Goal: Task Accomplishment & Management: Use online tool/utility

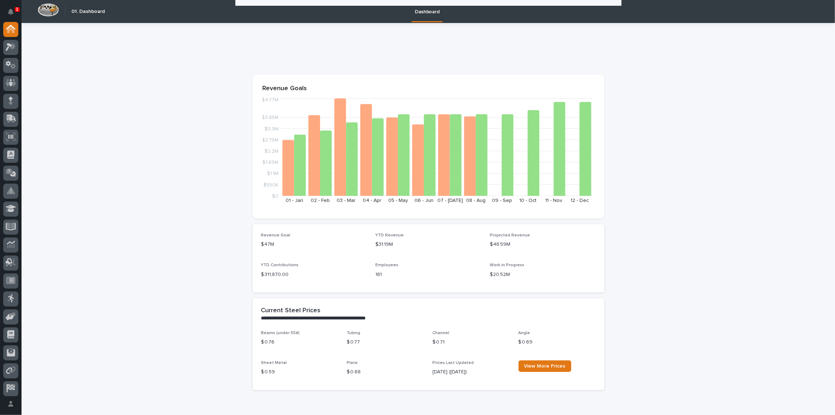
scroll to position [163, 0]
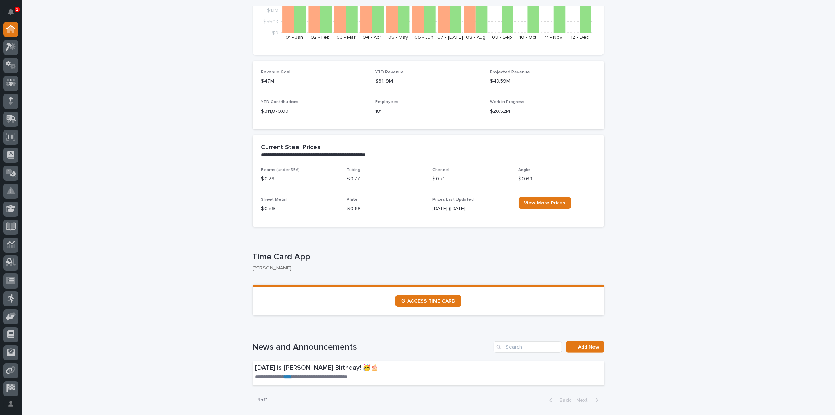
drag, startPoint x: 9, startPoint y: 6, endPoint x: 36, endPoint y: 22, distance: 31.0
click at [9, 6] on button "Notifications" at bounding box center [10, 11] width 15 height 15
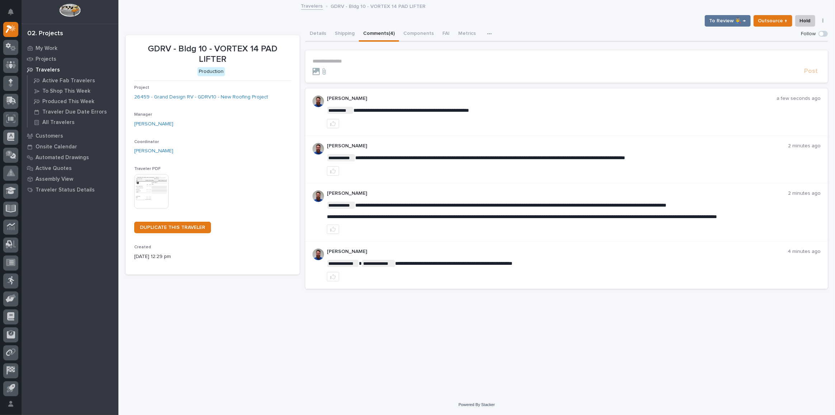
click at [331, 125] on icon "button" at bounding box center [333, 123] width 6 height 5
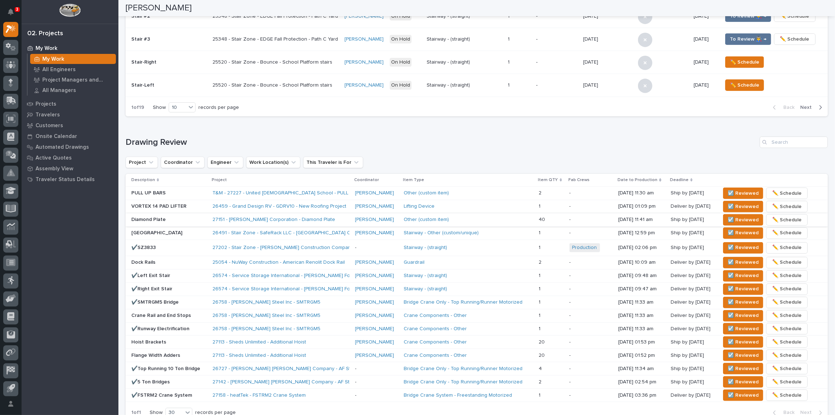
scroll to position [365, 0]
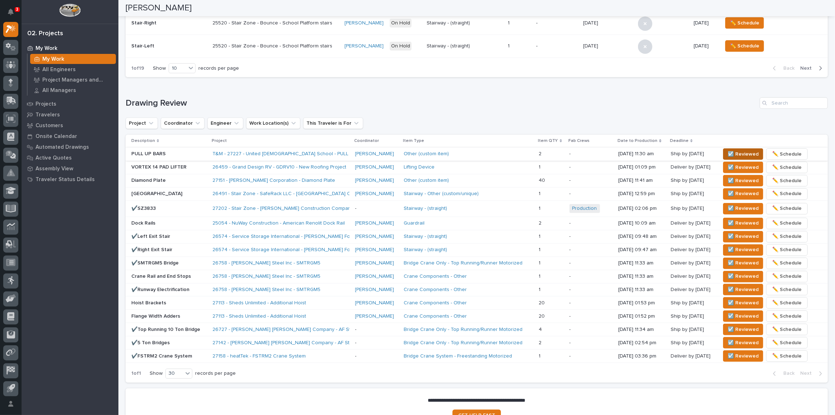
click at [733, 151] on span "☑️ Reviewed" at bounding box center [743, 154] width 31 height 9
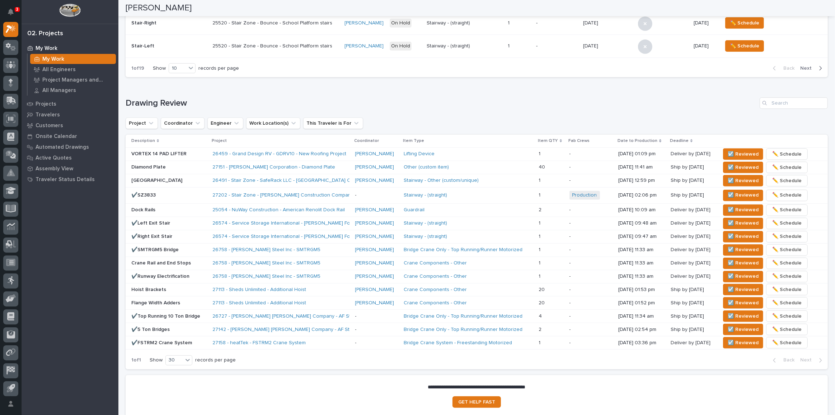
scroll to position [359, 0]
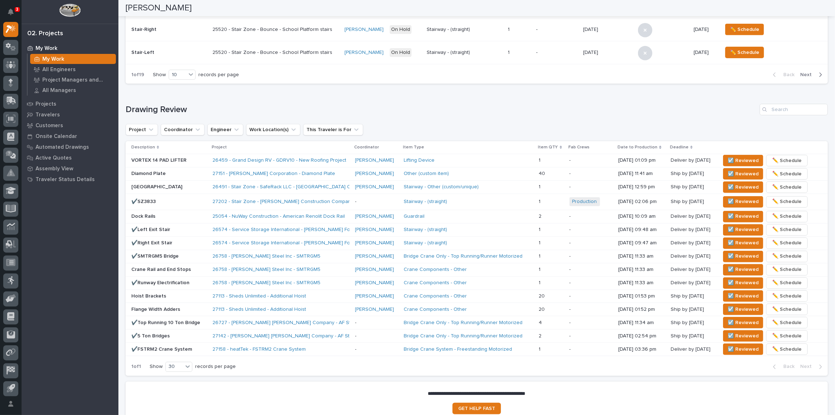
click at [201, 159] on p "VORTEX 14 PAD LIFTER" at bounding box center [168, 160] width 75 height 6
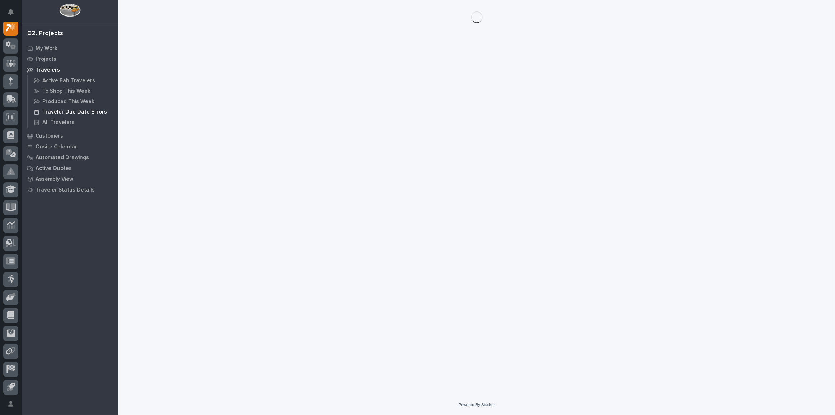
scroll to position [18, 0]
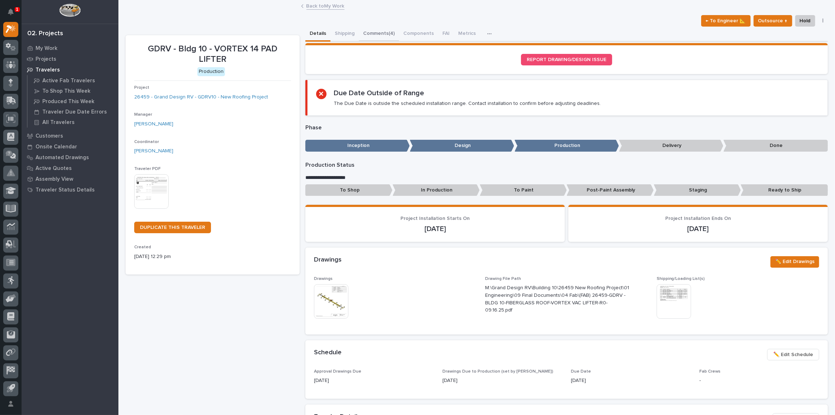
click at [390, 33] on button "Comments (4)" at bounding box center [379, 34] width 40 height 15
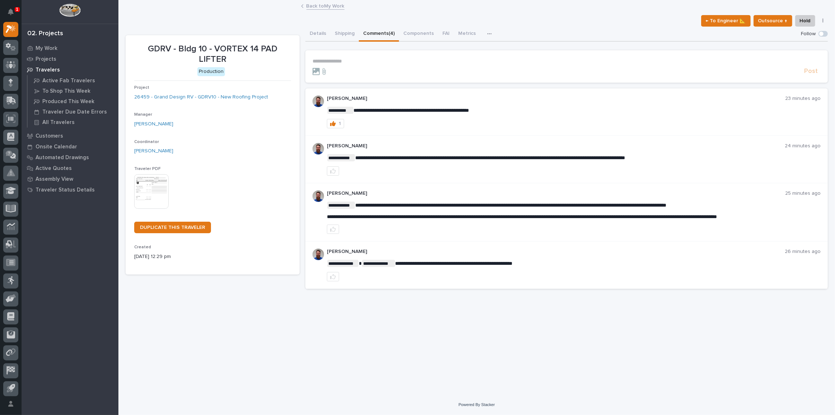
drag, startPoint x: 424, startPoint y: 157, endPoint x: 693, endPoint y: 158, distance: 269.2
drag, startPoint x: 700, startPoint y: 158, endPoint x: 702, endPoint y: 153, distance: 4.8
click at [702, 154] on p "**********" at bounding box center [574, 157] width 494 height 7
click at [709, 153] on div "**********" at bounding box center [574, 159] width 494 height 33
click at [42, 45] on div "My Work" at bounding box center [69, 48] width 93 height 10
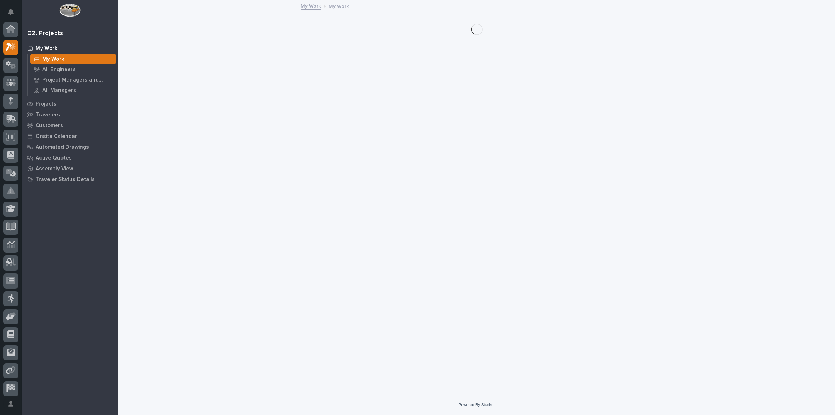
scroll to position [18, 0]
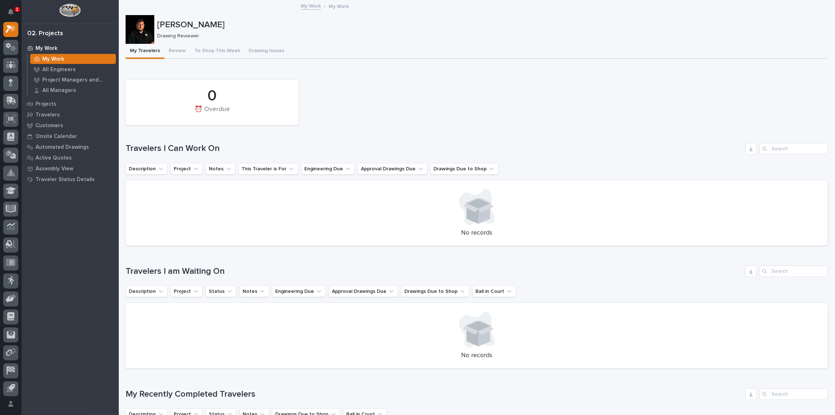
click at [10, 7] on button "Notifications" at bounding box center [10, 11] width 15 height 15
click at [29, 15] on div at bounding box center [70, 12] width 97 height 24
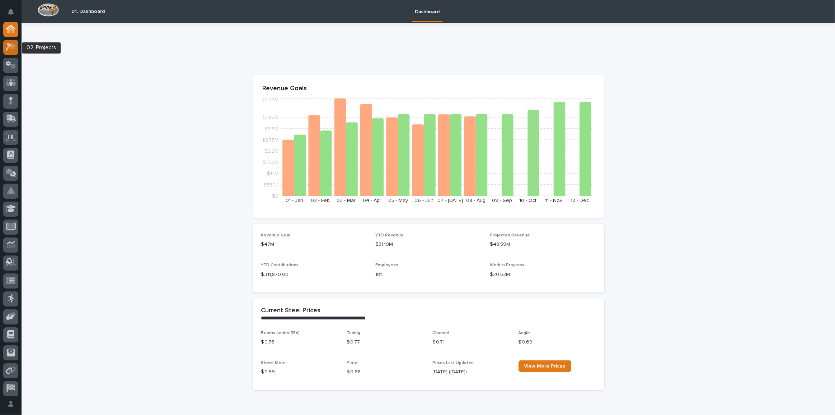
click at [10, 54] on div at bounding box center [10, 47] width 15 height 15
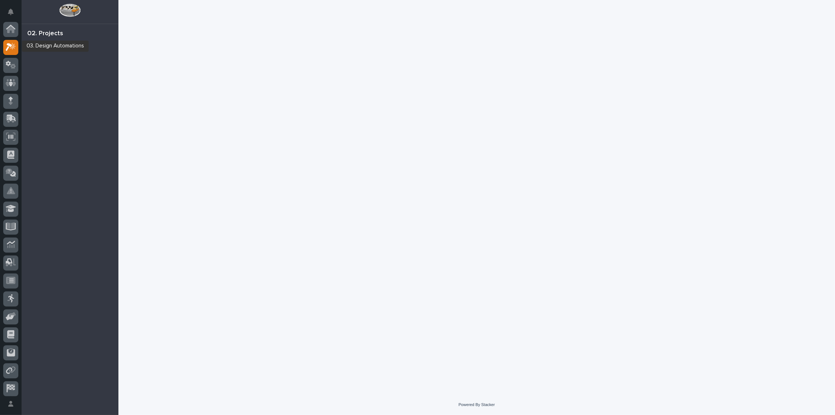
scroll to position [18, 0]
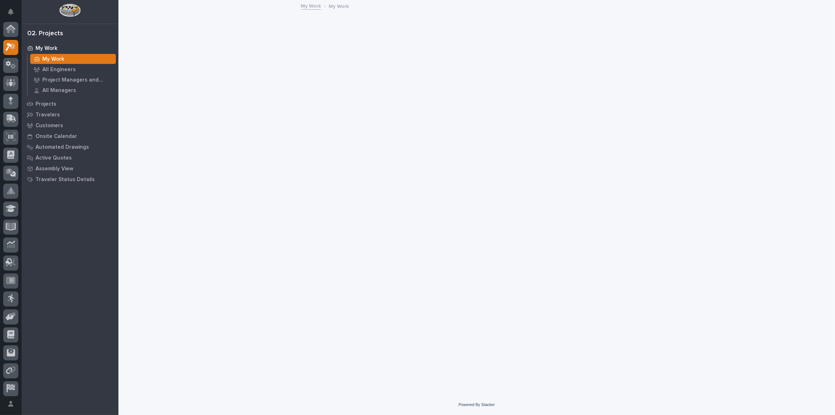
scroll to position [18, 0]
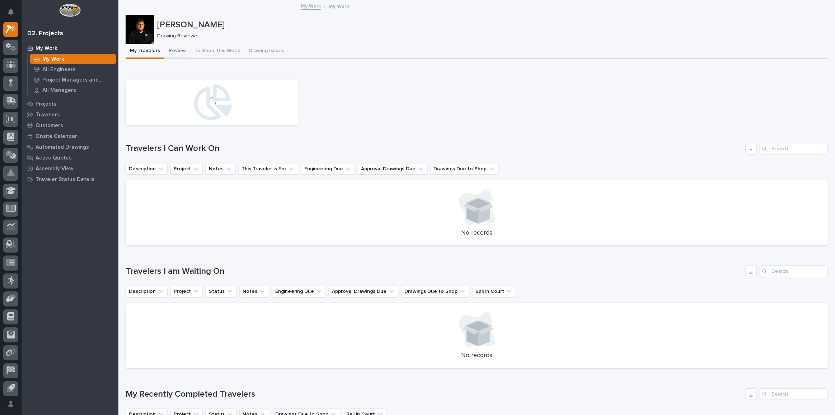
click at [182, 50] on button "Review" at bounding box center [177, 51] width 26 height 15
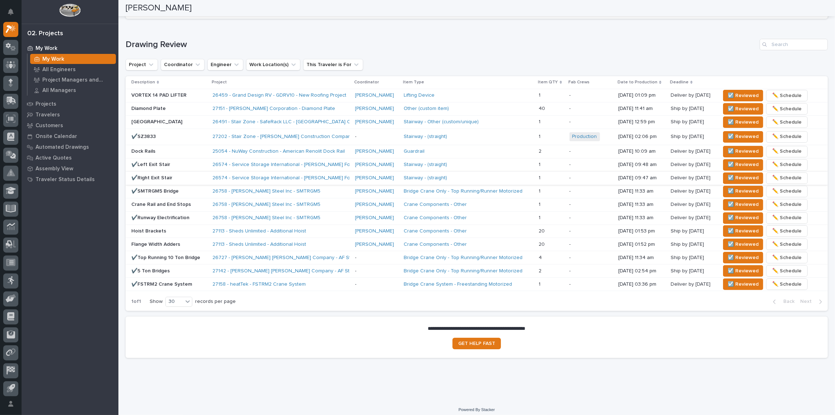
scroll to position [427, 0]
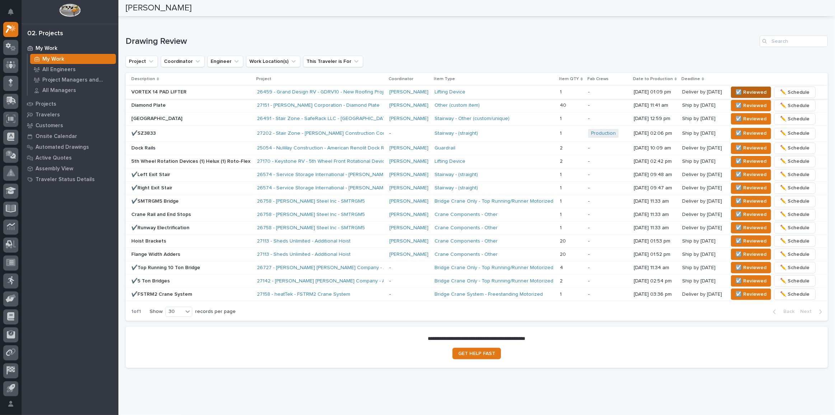
click at [754, 89] on span "☑️ Reviewed" at bounding box center [751, 92] width 31 height 9
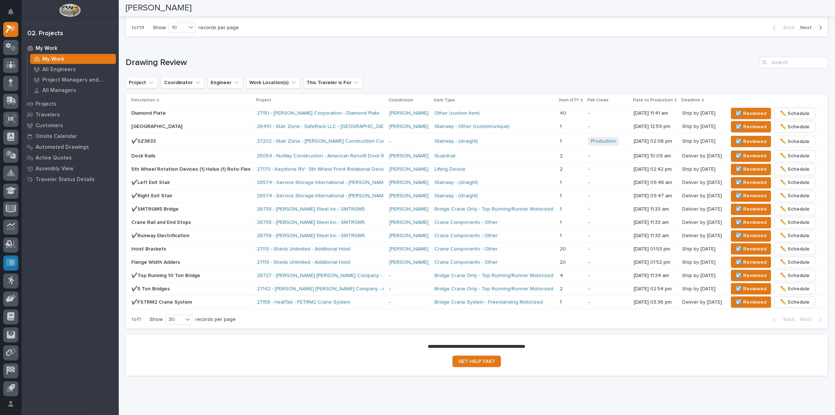
scroll to position [395, 0]
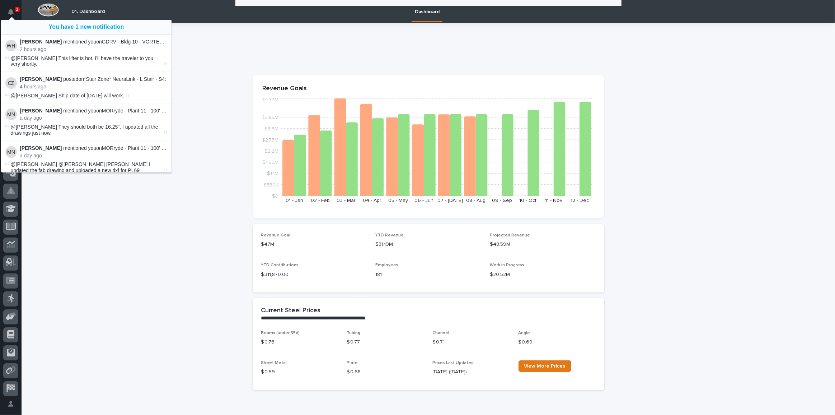
scroll to position [163, 0]
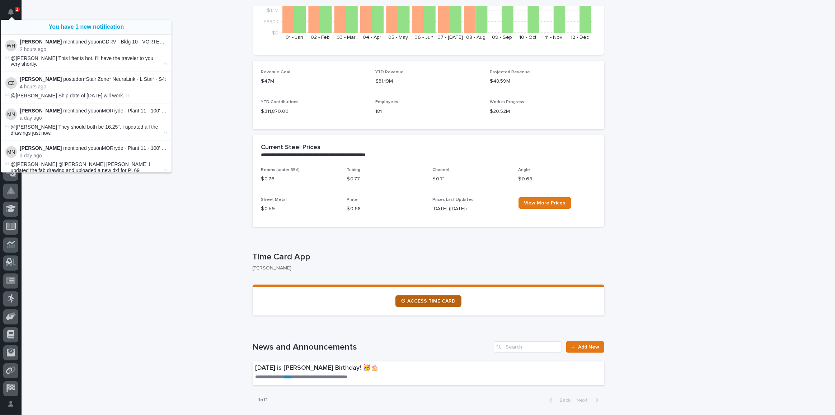
click at [425, 305] on link "⏲ ACCESS TIME CARD" at bounding box center [429, 300] width 66 height 11
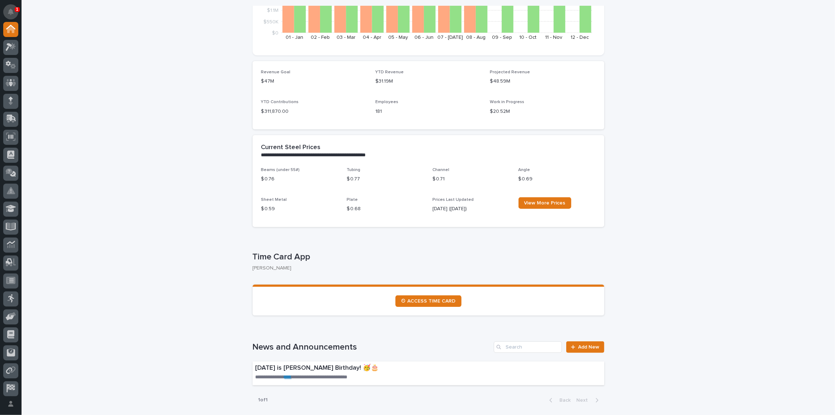
click at [11, 11] on icon "Notifications" at bounding box center [11, 12] width 6 height 6
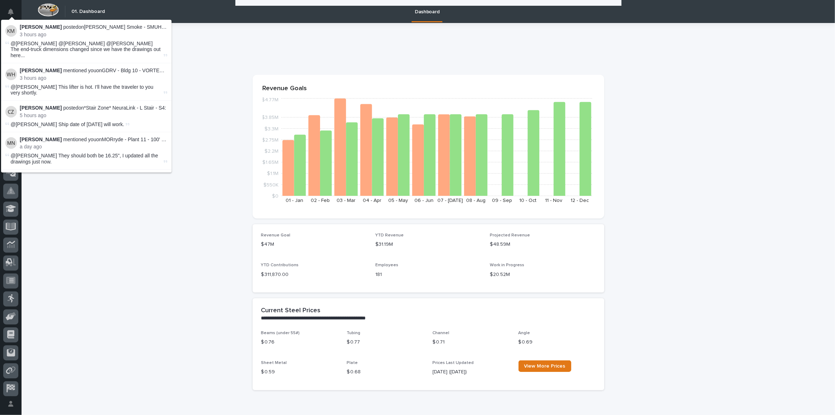
scroll to position [163, 0]
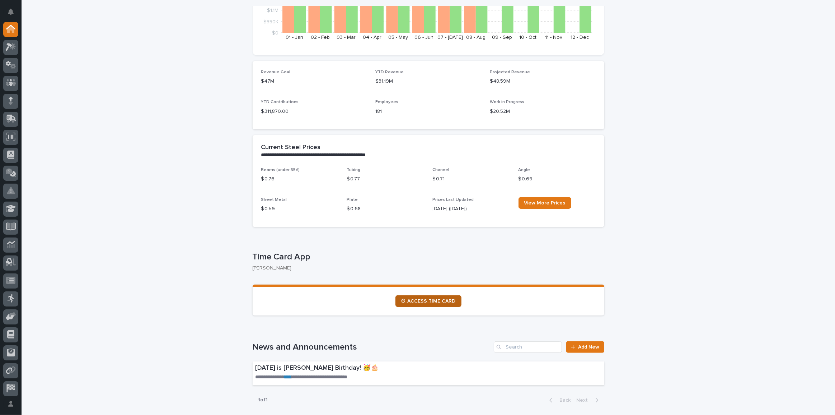
click at [405, 296] on link "⏲ ACCESS TIME CARD" at bounding box center [429, 300] width 66 height 11
click at [453, 294] on section "⏲ ACCESS TIME CARD" at bounding box center [429, 299] width 352 height 31
click at [451, 299] on span "⏲ ACCESS TIME CARD" at bounding box center [428, 300] width 55 height 5
